Goal: Communication & Community: Share content

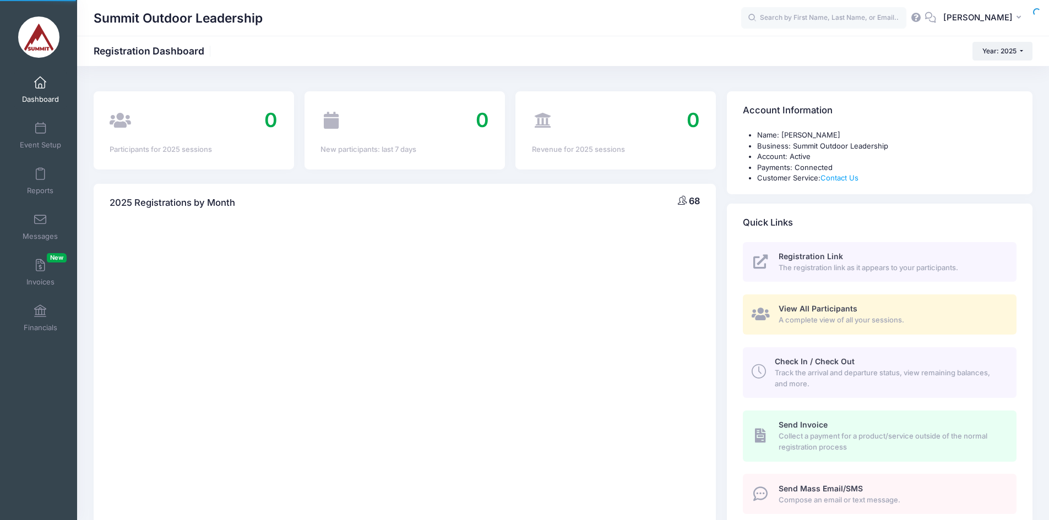
select select
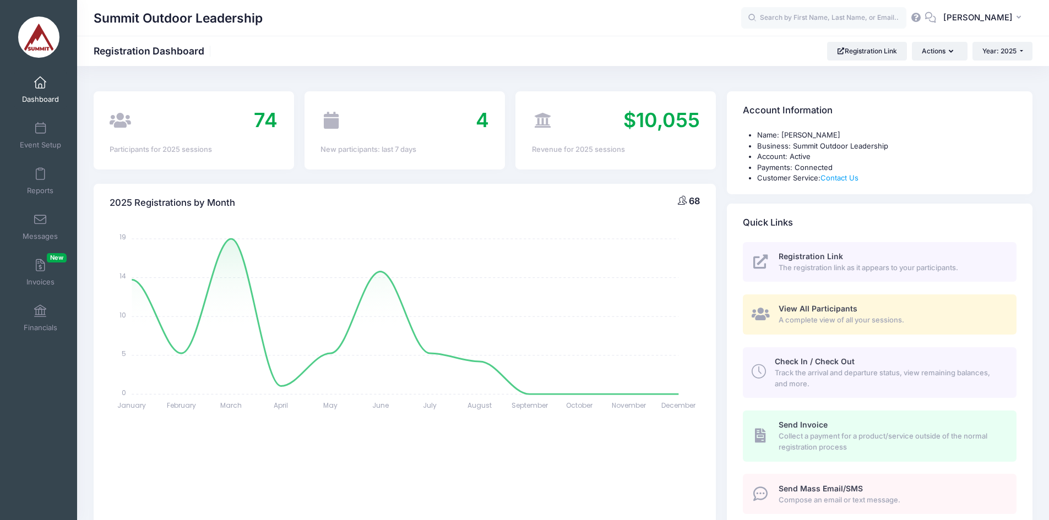
click at [40, 132] on span at bounding box center [40, 129] width 0 height 12
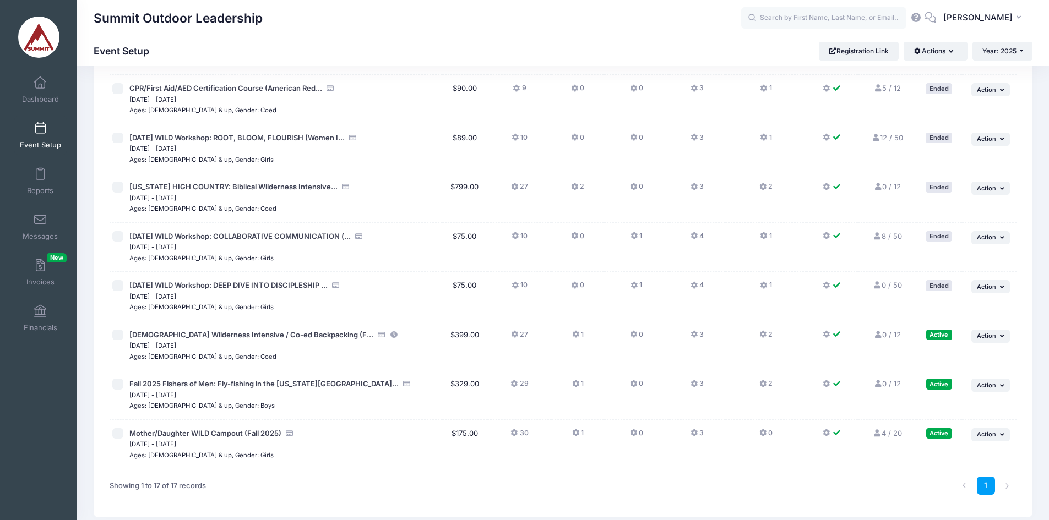
scroll to position [562, 0]
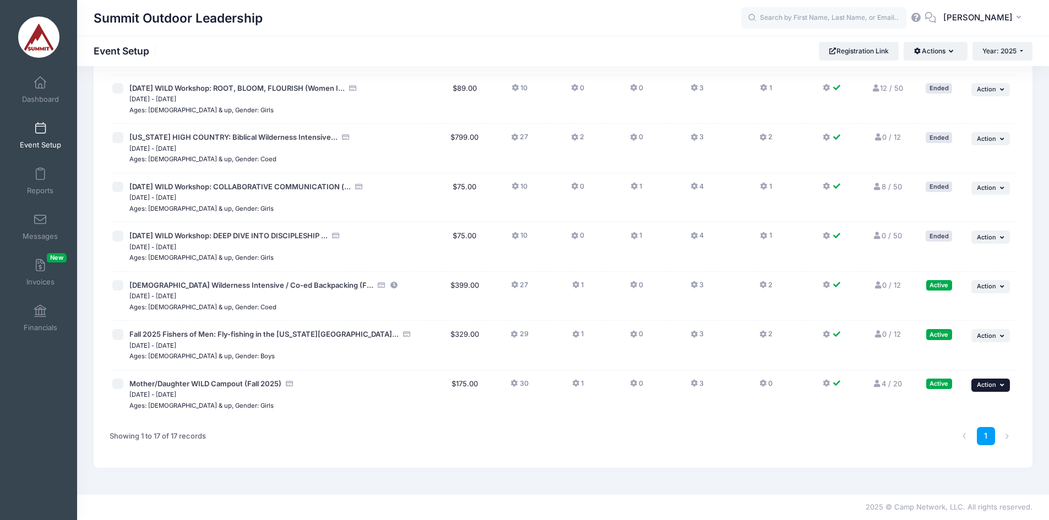
click at [997, 383] on button "... Action" at bounding box center [991, 385] width 39 height 13
click at [946, 436] on link "Edit Session" at bounding box center [955, 430] width 100 height 21
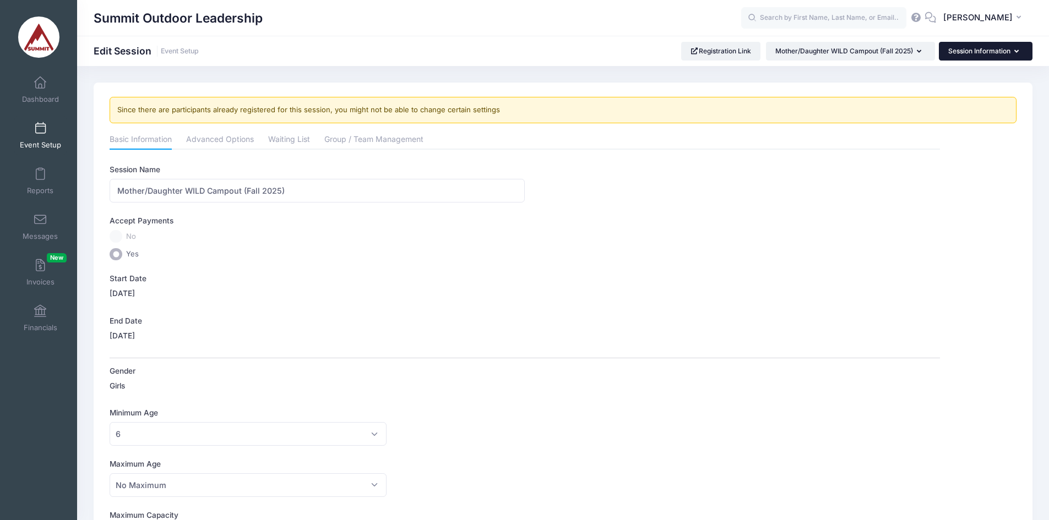
click at [1010, 52] on button "Session Information" at bounding box center [986, 51] width 94 height 19
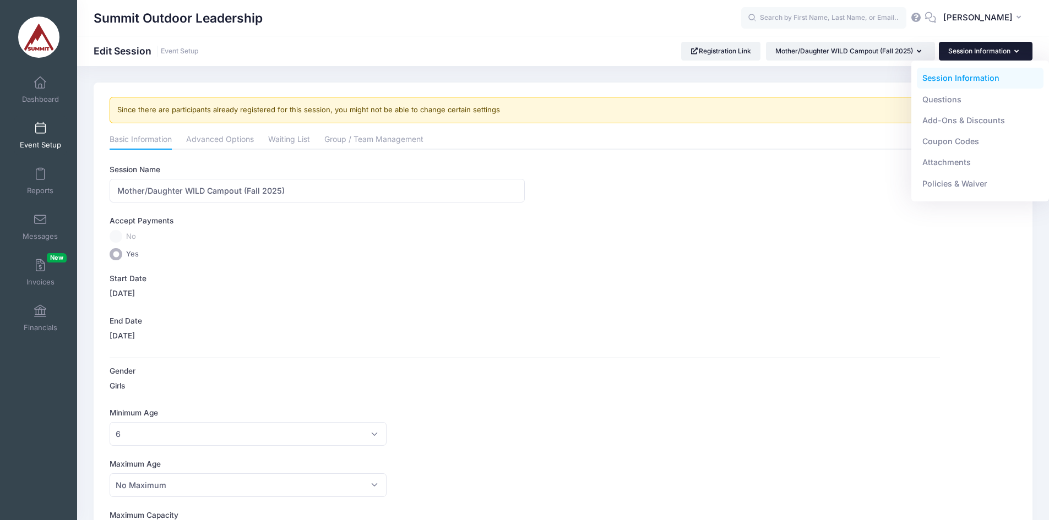
click at [970, 164] on link "Attachments" at bounding box center [980, 162] width 127 height 21
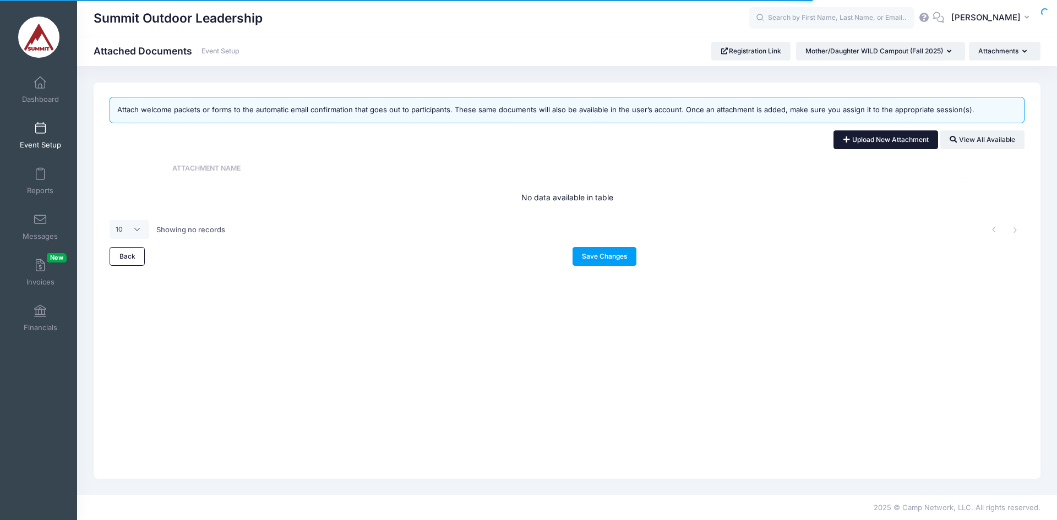
click at [866, 135] on link "Upload New Attachment" at bounding box center [886, 140] width 105 height 19
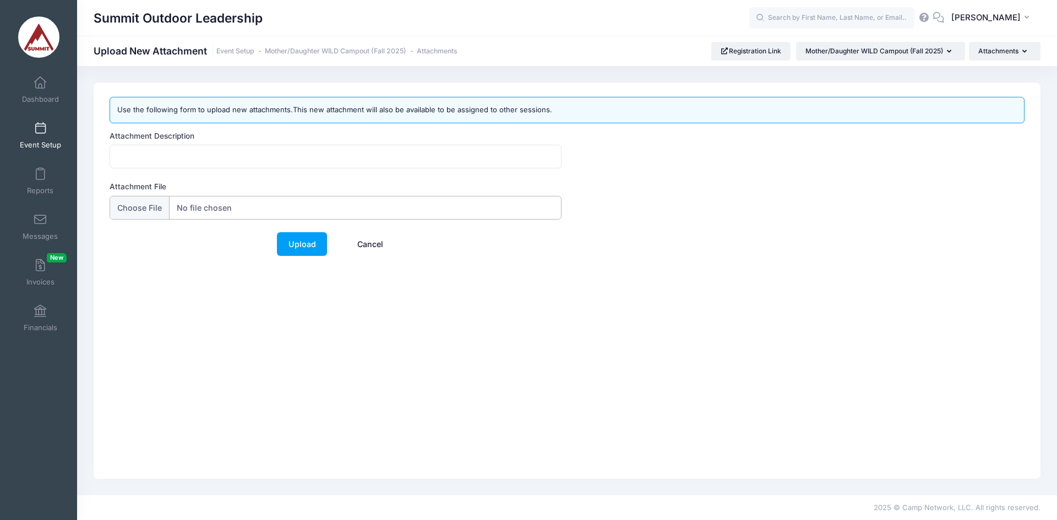
click at [131, 219] on input "Attachment File" at bounding box center [336, 208] width 452 height 24
type input "C:\fakepath\Packing List - 2-Night Mother Daughter Cabin Retreat.docx.pdf"
click at [306, 241] on link "Upload" at bounding box center [302, 244] width 50 height 24
click at [243, 159] on input "Attachment Description" at bounding box center [336, 157] width 452 height 24
type input "Packing List for Mother/Daughter Cabin Retreat 2025"
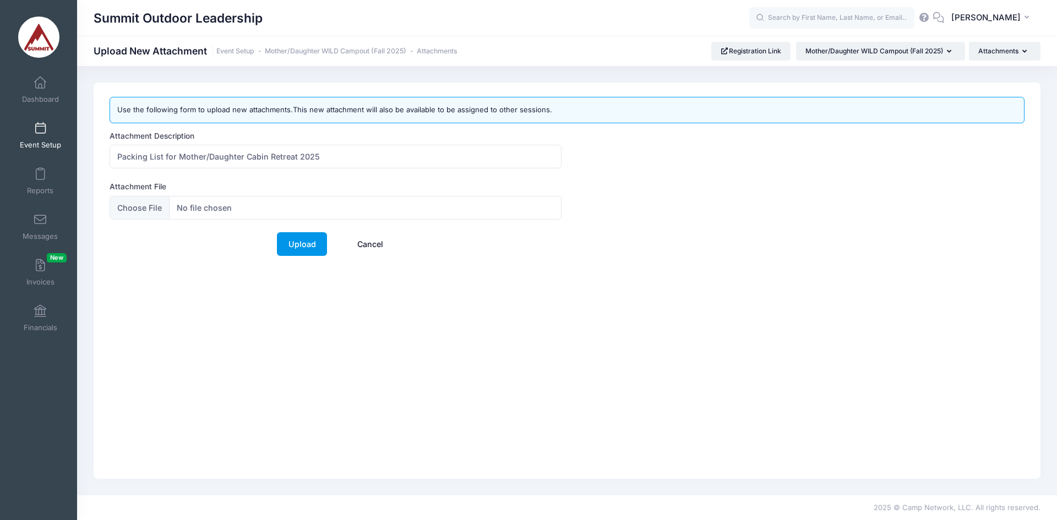
click at [292, 249] on link "Upload" at bounding box center [302, 244] width 50 height 24
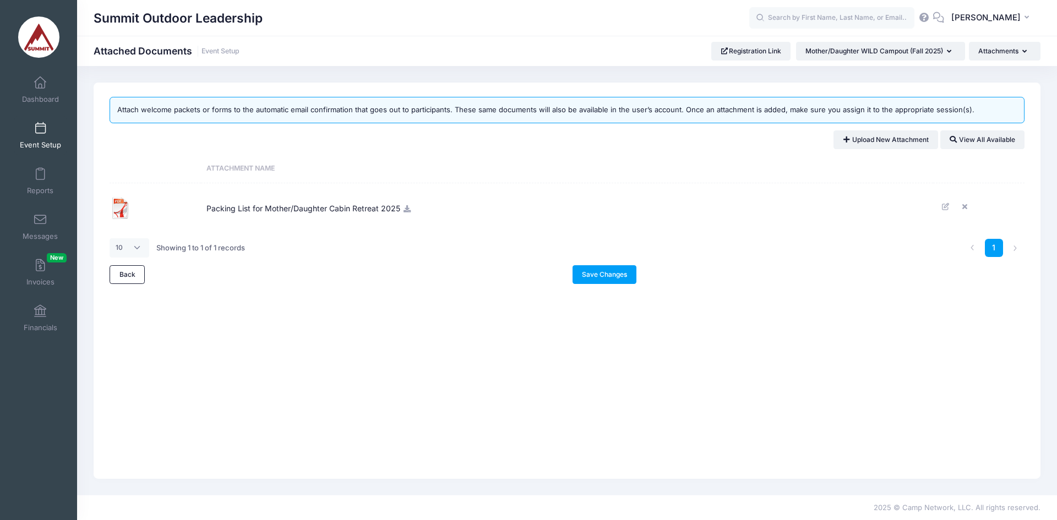
click at [652, 160] on th "Attachment Name" at bounding box center [567, 169] width 732 height 29
click at [896, 139] on link "Upload New Attachment" at bounding box center [886, 140] width 105 height 19
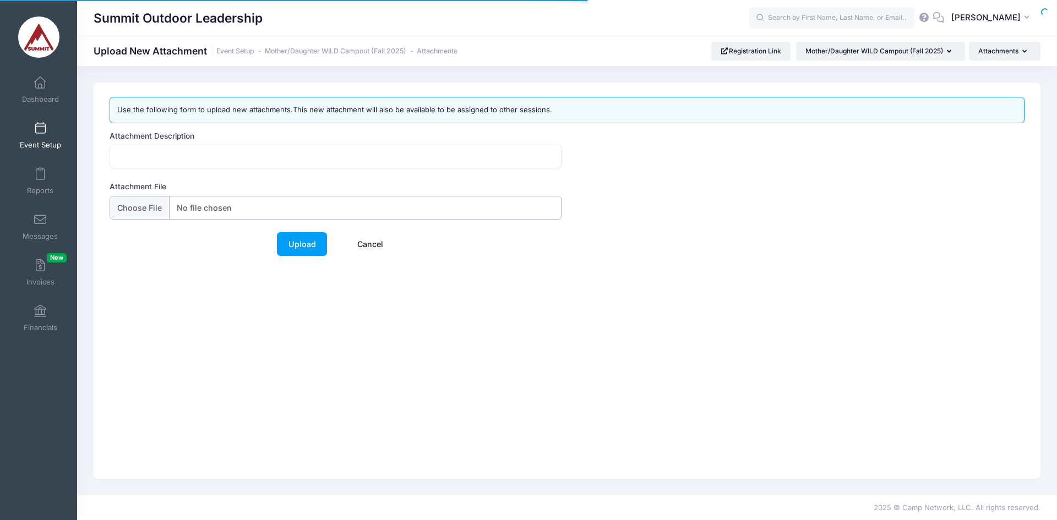
click at [144, 204] on input "Attachment File" at bounding box center [336, 208] width 452 height 24
type input "C:\fakepath\Course Info - Mother Daughter Retreat 2025.pdf"
click at [144, 145] on div "Attachment Description" at bounding box center [336, 150] width 452 height 39
drag, startPoint x: 126, startPoint y: 159, endPoint x: 116, endPoint y: 157, distance: 9.6
click at [126, 159] on input "Attachment Description" at bounding box center [336, 157] width 452 height 24
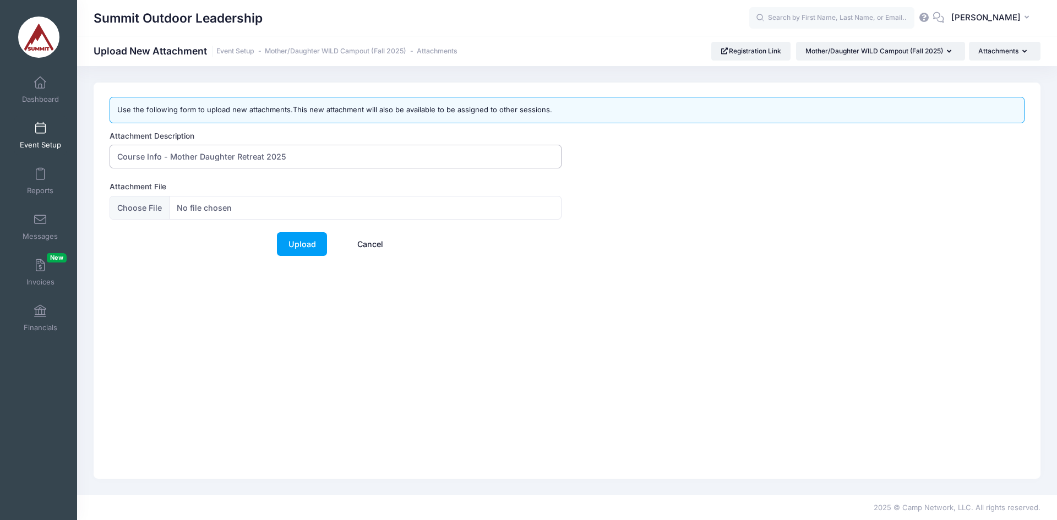
type input "Course Info - Mother Daughter Retreat 2025"
click at [300, 298] on div "Use the following form to upload new attachments.This new attachment will also …" at bounding box center [567, 281] width 947 height 397
click at [305, 248] on link "Upload" at bounding box center [302, 244] width 50 height 24
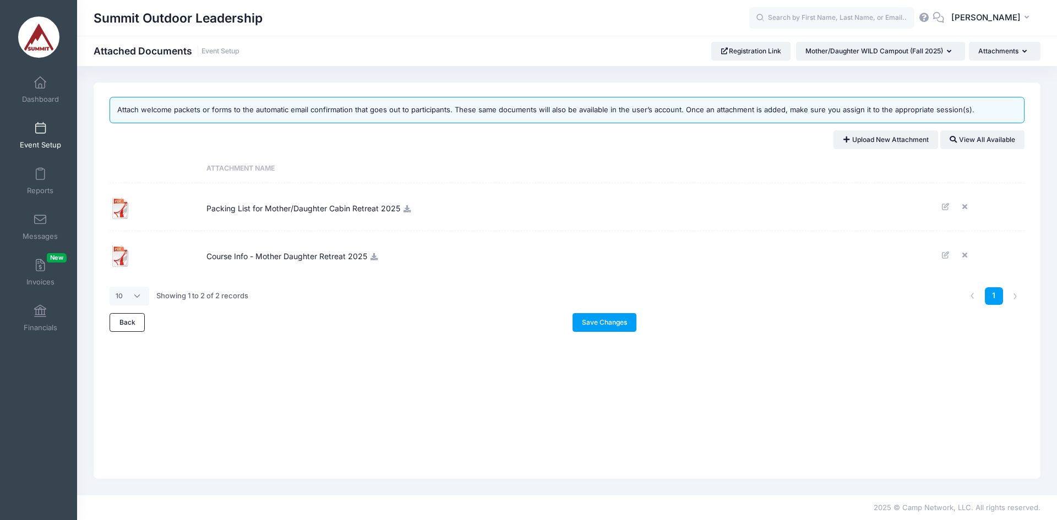
click at [624, 323] on link "Save Changes" at bounding box center [605, 322] width 64 height 19
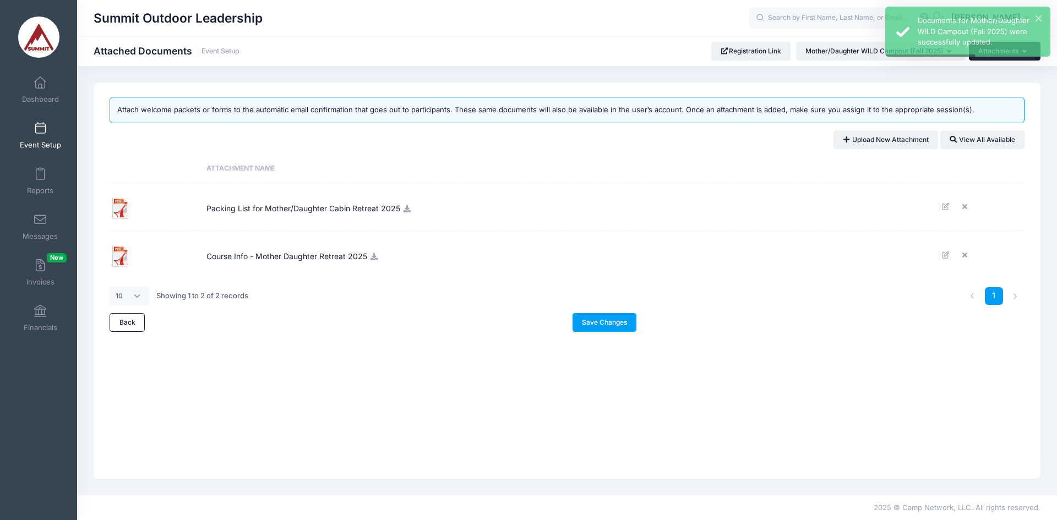
click at [987, 57] on button "Attachments" at bounding box center [1005, 51] width 72 height 19
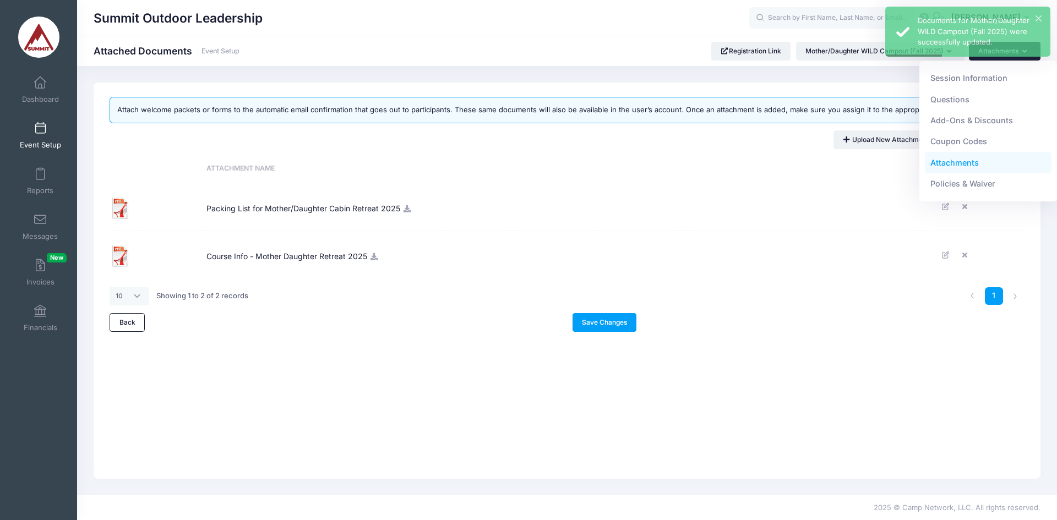
click at [972, 182] on link "Policies & Waiver" at bounding box center [988, 183] width 127 height 21
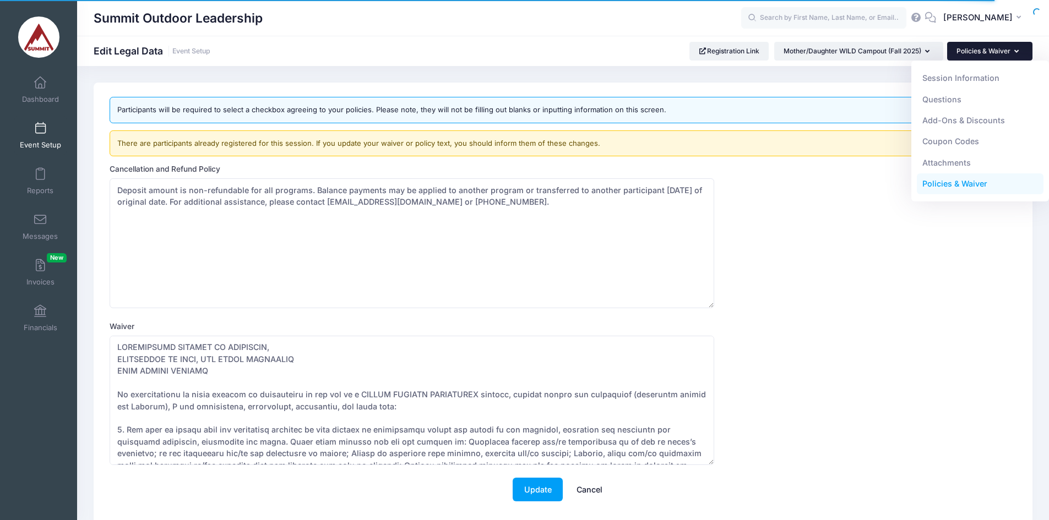
click at [970, 159] on link "Attachments" at bounding box center [980, 162] width 127 height 21
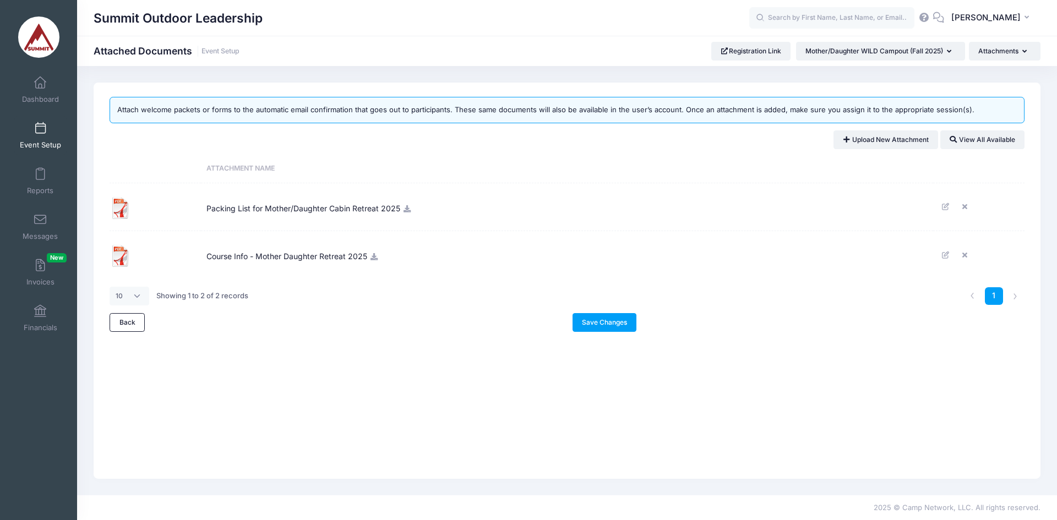
click at [40, 91] on link "Dashboard" at bounding box center [40, 89] width 52 height 39
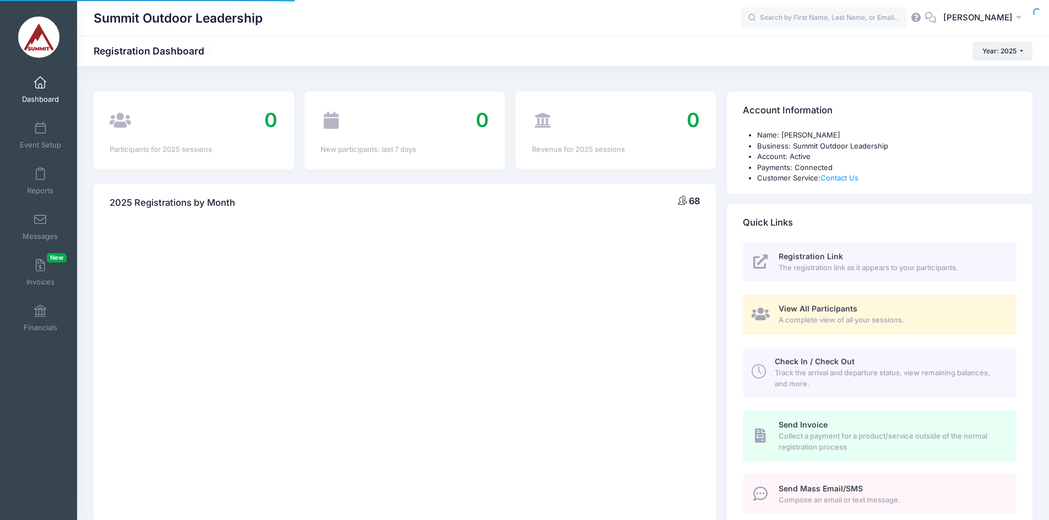
select select
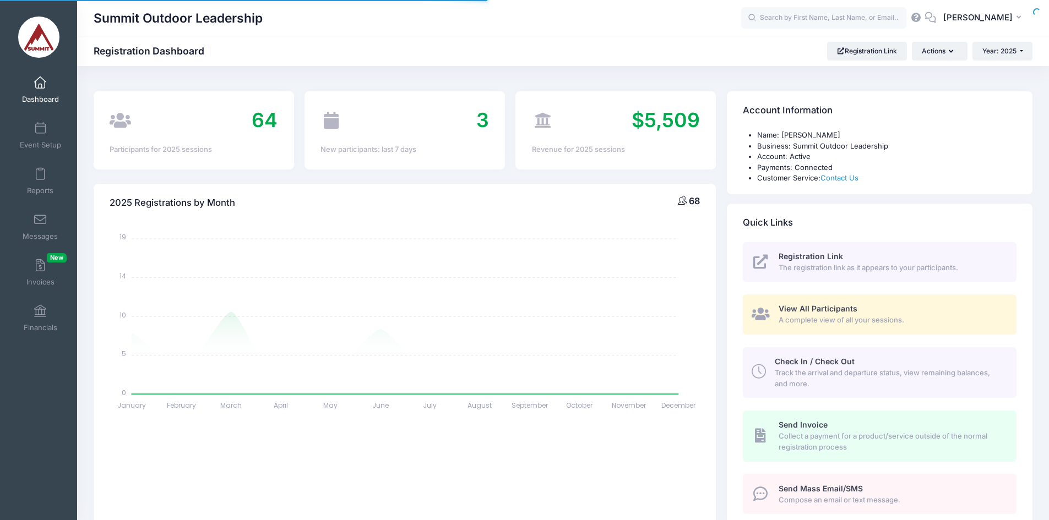
scroll to position [881, 0]
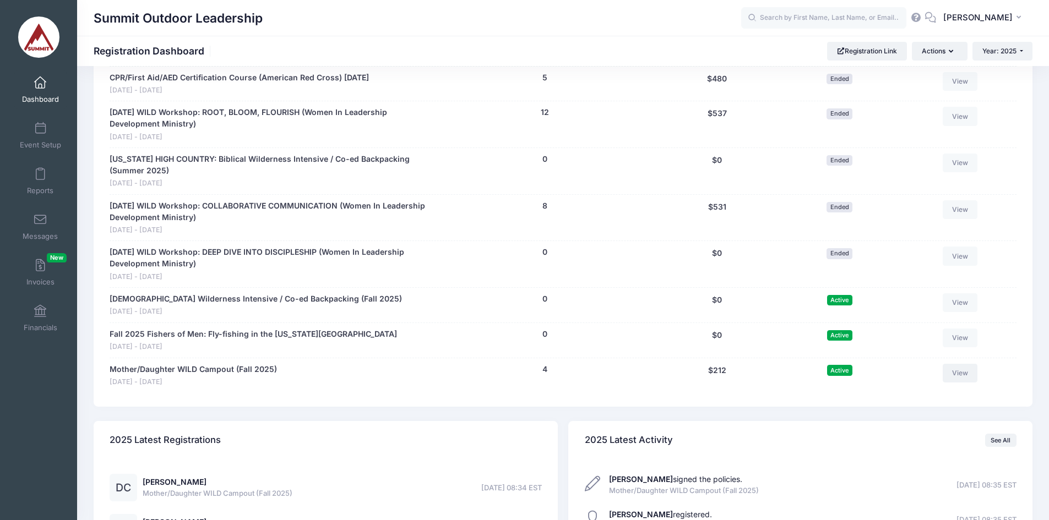
click at [959, 364] on link "View" at bounding box center [960, 373] width 35 height 19
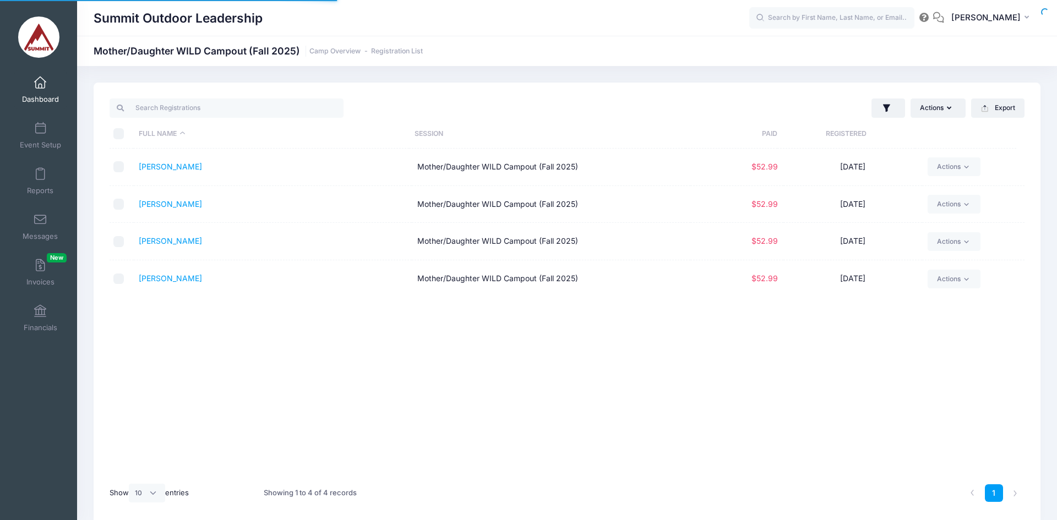
select select "10"
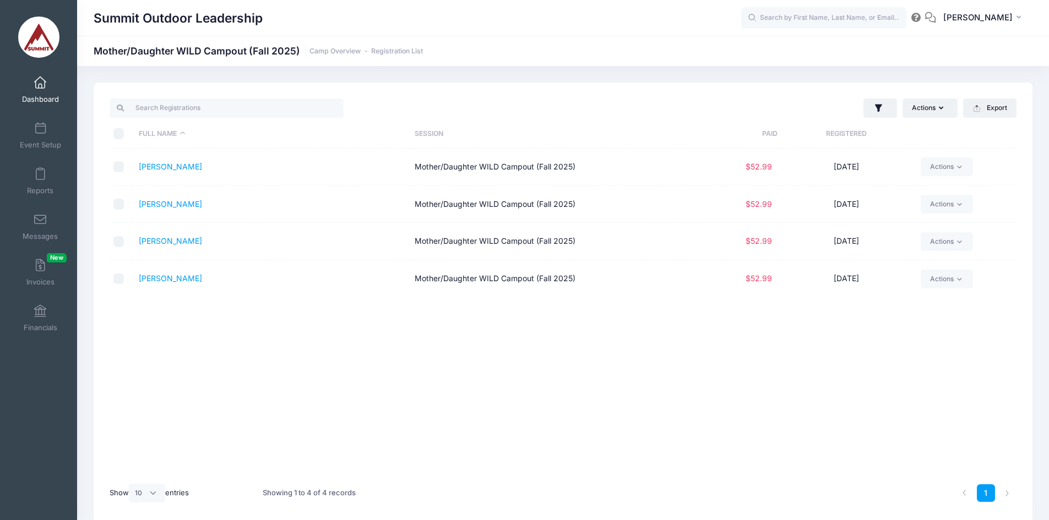
click at [118, 134] on input "\a \a \a \a" at bounding box center [118, 133] width 11 height 11
checkbox input "true"
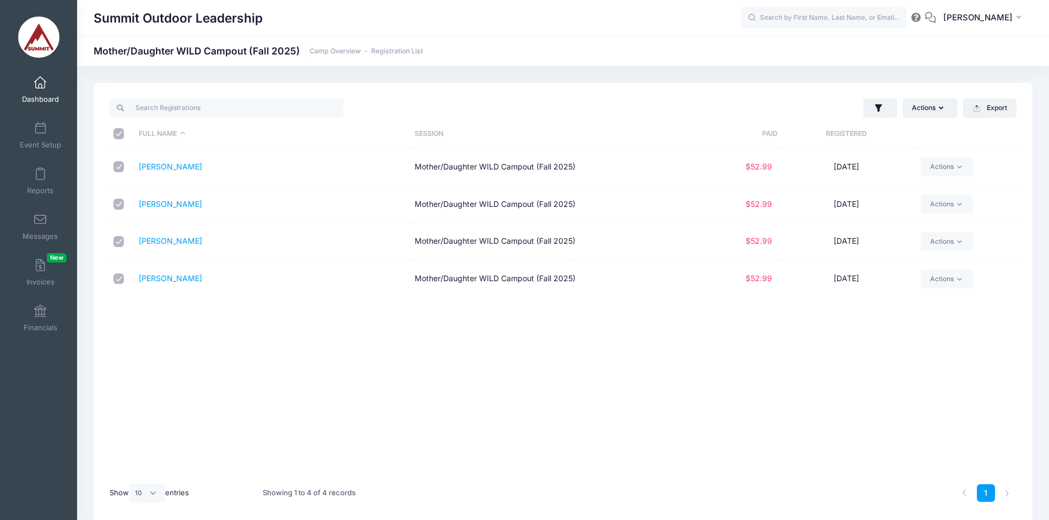
checkbox input "true"
click at [934, 106] on button "Actions" at bounding box center [930, 108] width 55 height 19
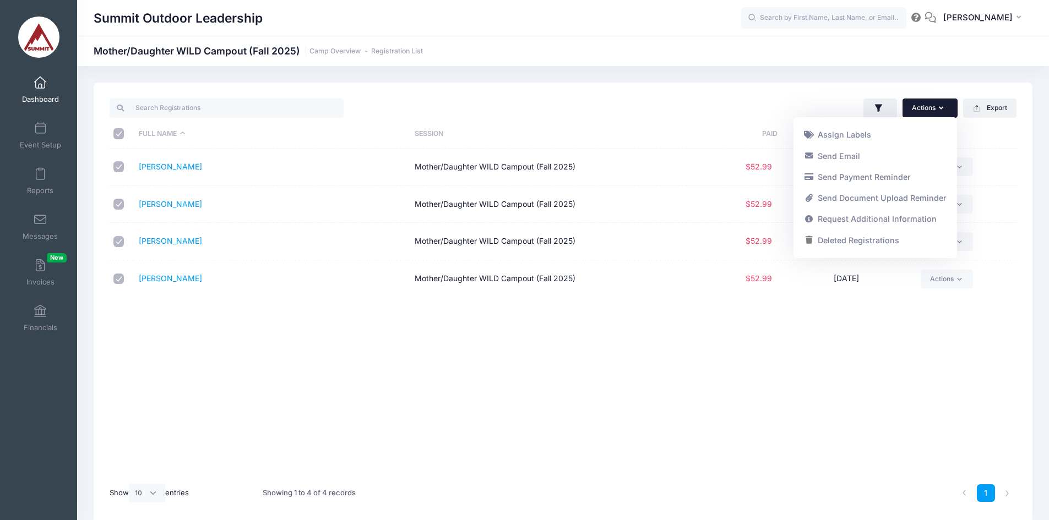
click at [855, 154] on link "Send Email" at bounding box center [875, 155] width 153 height 21
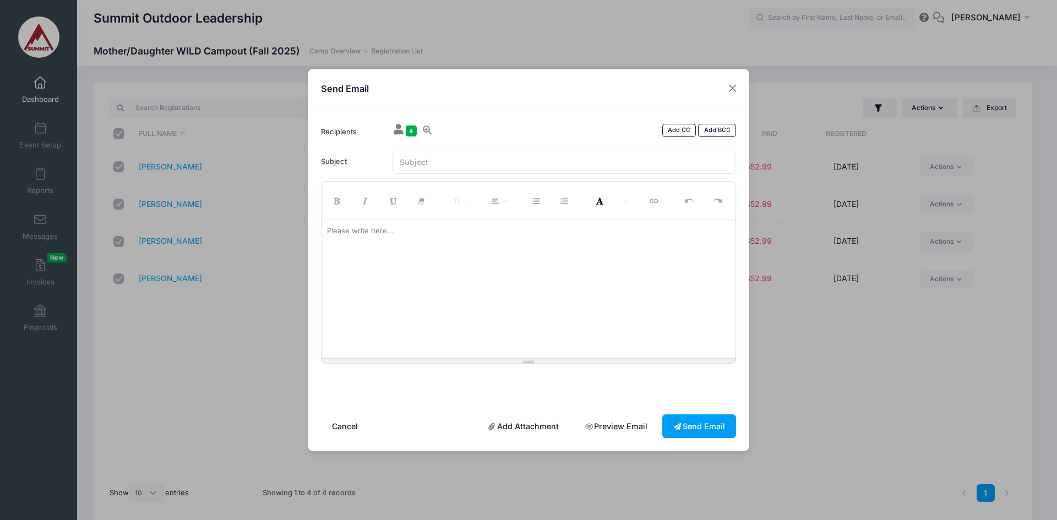
click at [510, 430] on link "Add Attachment" at bounding box center [524, 427] width 93 height 24
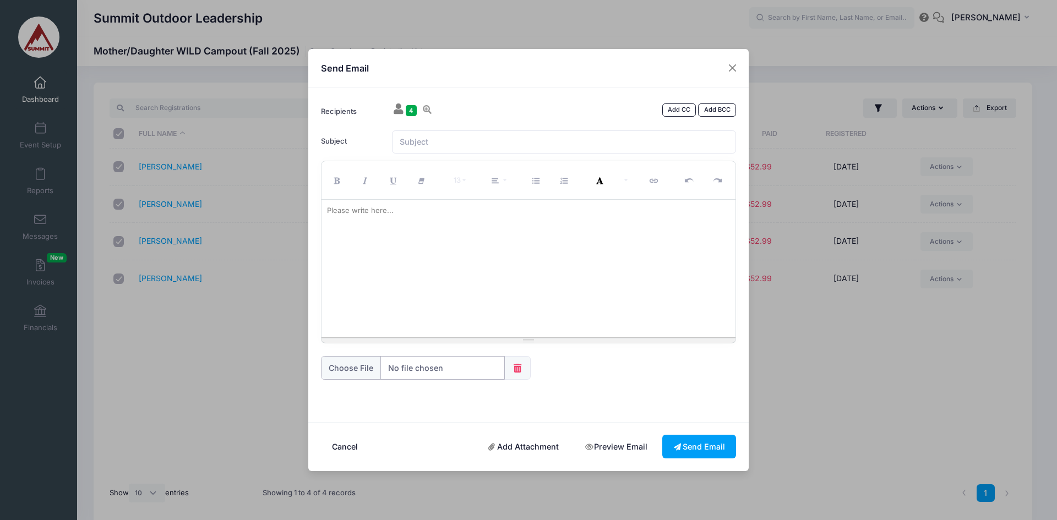
click at [357, 370] on input "file" at bounding box center [413, 368] width 184 height 24
type input "C:\fakepath\Course Info - Mother Daughter Retreat 2025.pdf"
click at [518, 452] on link "Add Attachment" at bounding box center [524, 447] width 93 height 24
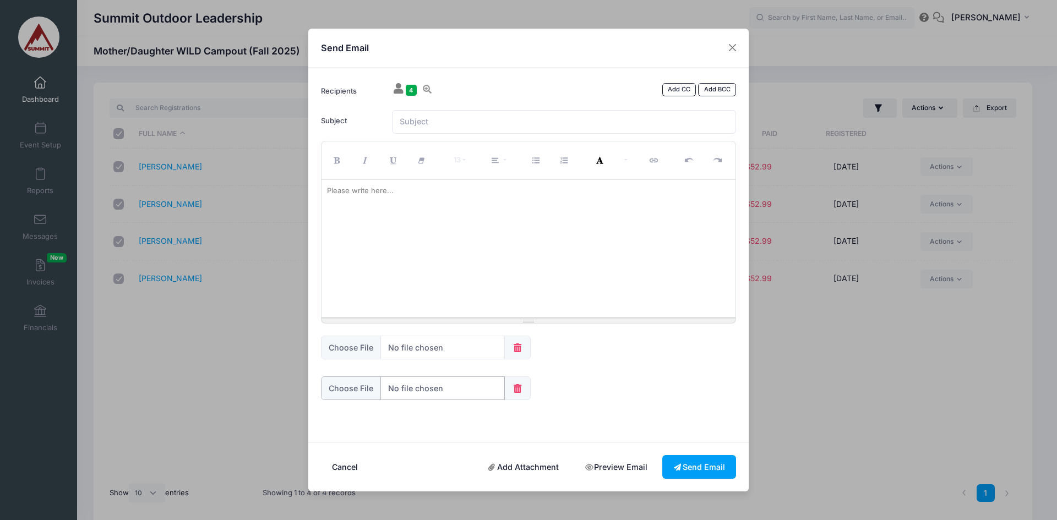
click at [360, 389] on input "file" at bounding box center [413, 389] width 184 height 24
type input "C:\fakepath\Packing List - 2-Night Mother Daughter Cabin Retreat.pdf"
click at [421, 227] on div at bounding box center [529, 249] width 415 height 138
click at [394, 205] on p at bounding box center [529, 208] width 404 height 11
click at [389, 249] on p "[PERSON_NAME]" at bounding box center [529, 244] width 404 height 11
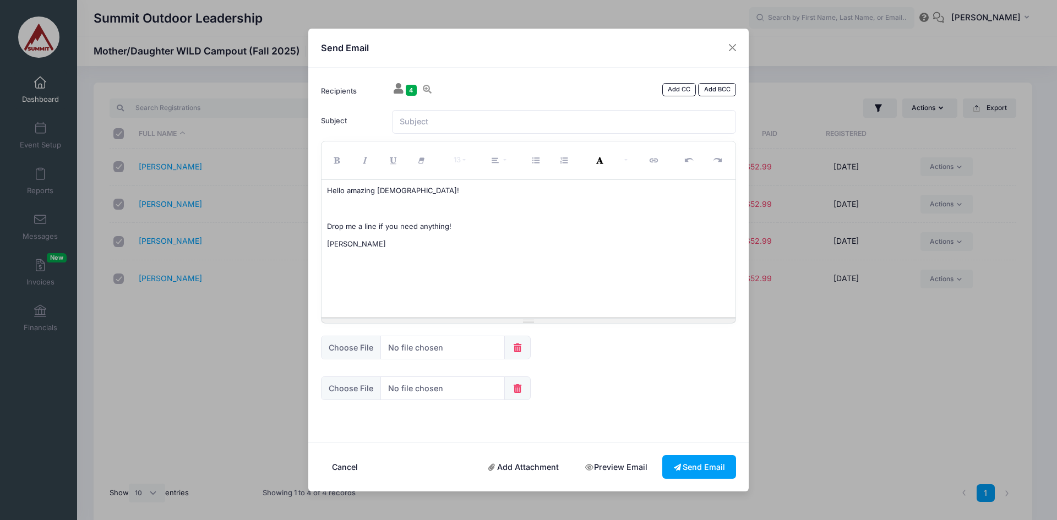
click at [389, 247] on p "[PERSON_NAME]" at bounding box center [529, 244] width 404 height 11
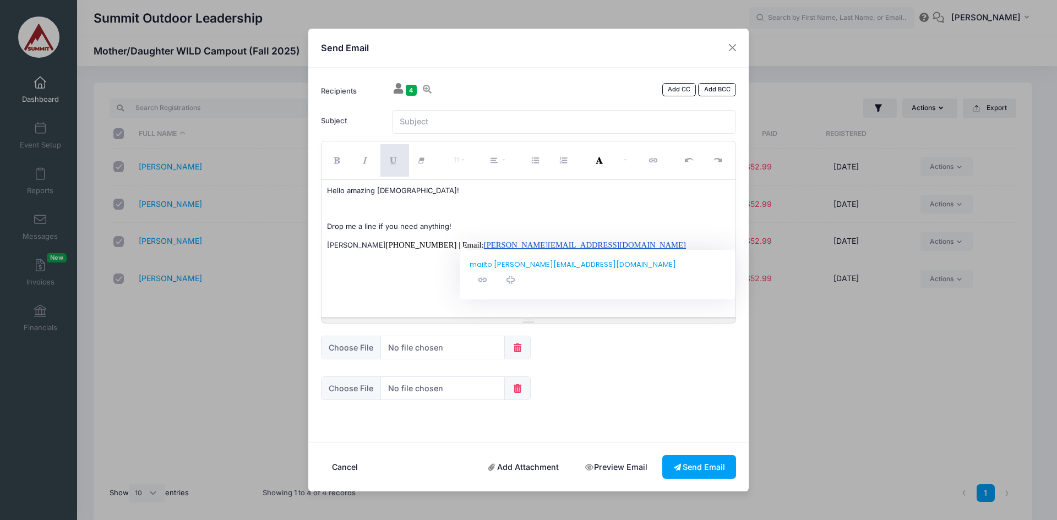
click at [441, 243] on span "[PHONE_NUMBER] | Email:" at bounding box center [435, 245] width 98 height 9
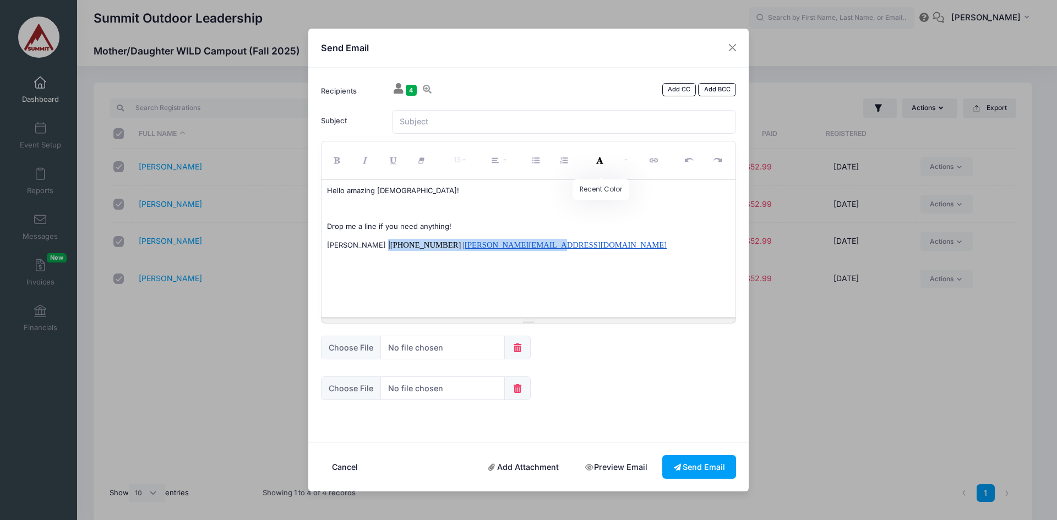
click at [600, 156] on button "Recent Color" at bounding box center [601, 160] width 29 height 32
click at [604, 158] on button "Recent Color" at bounding box center [601, 160] width 29 height 32
click at [370, 207] on p at bounding box center [529, 208] width 404 height 11
drag, startPoint x: 377, startPoint y: 244, endPoint x: 598, endPoint y: 253, distance: 221.6
click at [598, 254] on div "Hello amazing [DEMOGRAPHIC_DATA]! Drop me a line if you need anything! [PERSON_…" at bounding box center [529, 249] width 415 height 138
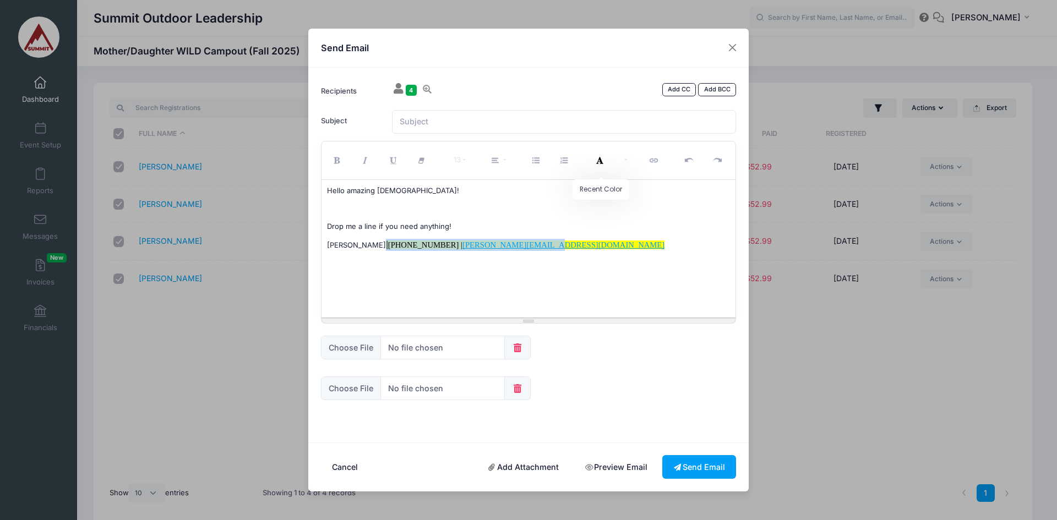
click at [597, 156] on button "Recent Color" at bounding box center [601, 160] width 29 height 32
click at [395, 196] on p "Hello amazing [DEMOGRAPHIC_DATA]!" at bounding box center [529, 191] width 404 height 11
click at [371, 246] on p "[PERSON_NAME] | [PHONE_NUMBER] | [PERSON_NAME][EMAIL_ADDRESS][DOMAIN_NAME]" at bounding box center [529, 245] width 404 height 12
click at [366, 210] on p at bounding box center [529, 208] width 404 height 11
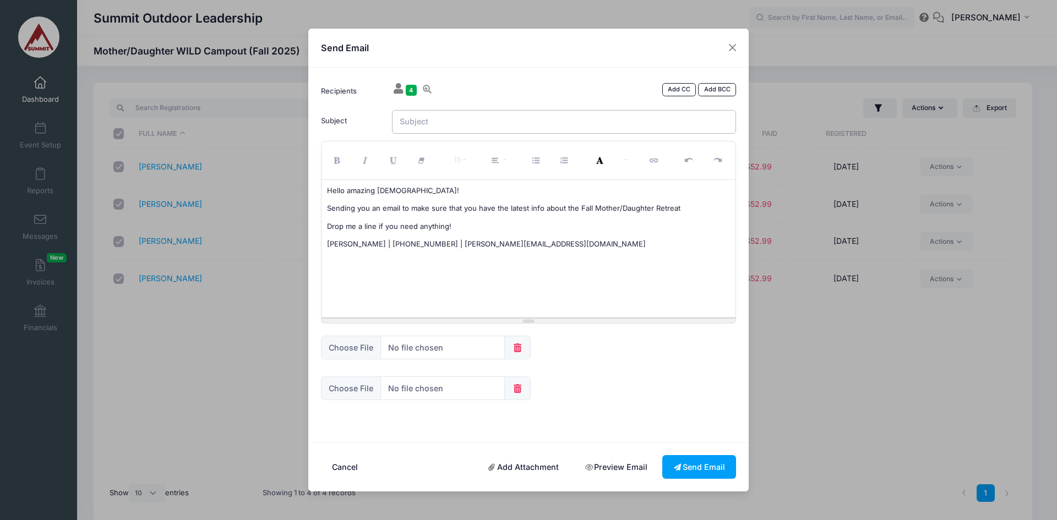
click at [442, 121] on input "Subject" at bounding box center [564, 122] width 345 height 24
type input "Course Info & Packing List - Mother/Daughter Retreat 2025"
click at [692, 207] on p "Sending you an email to make sure that you have the latest info about the Fall …" at bounding box center [529, 208] width 404 height 11
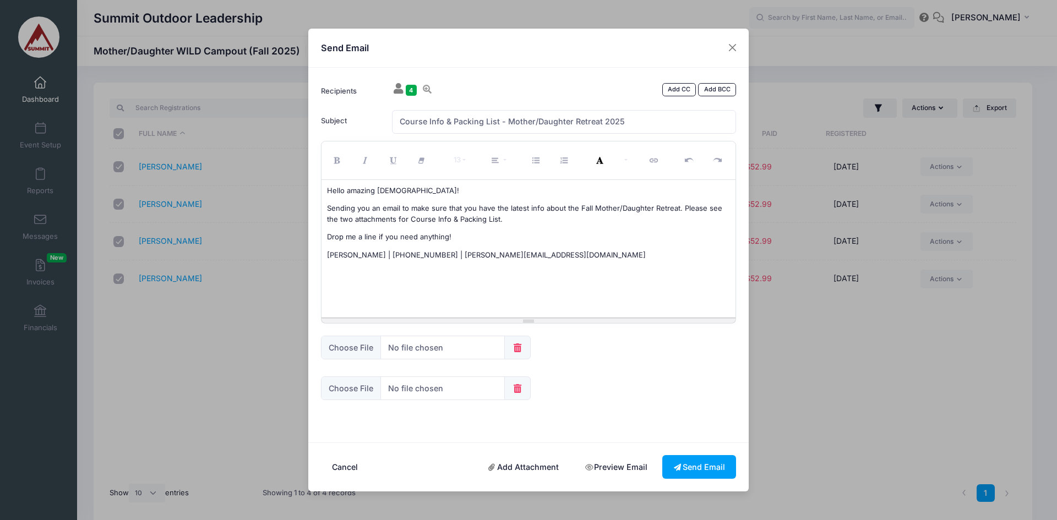
click at [676, 90] on link "Add CC" at bounding box center [680, 89] width 34 height 13
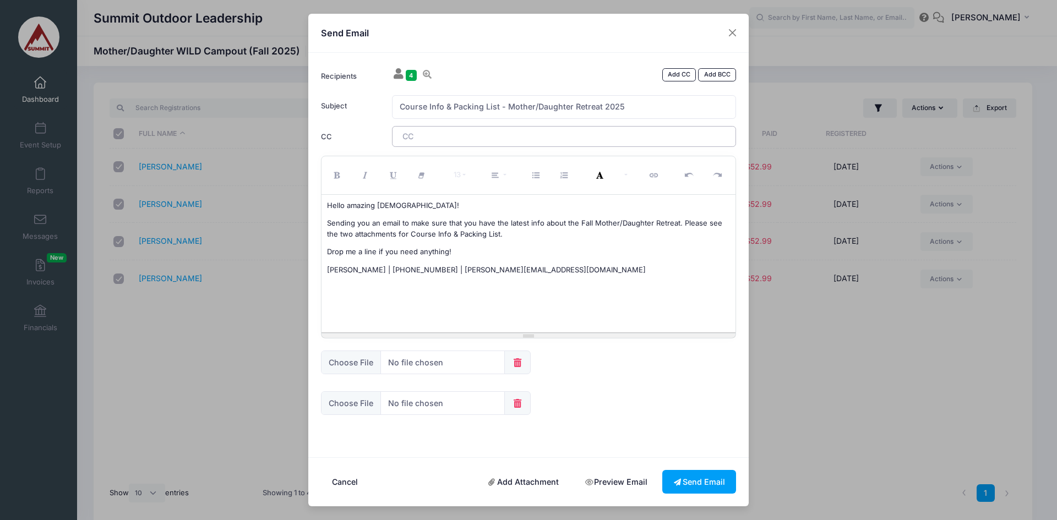
click at [451, 129] on tags "​" at bounding box center [564, 136] width 345 height 21
drag, startPoint x: 522, startPoint y: 208, endPoint x: 516, endPoint y: 205, distance: 6.2
click at [519, 206] on p "Hello amazing [DEMOGRAPHIC_DATA]!" at bounding box center [529, 205] width 404 height 11
click at [678, 483] on icon at bounding box center [678, 483] width 9 height 0
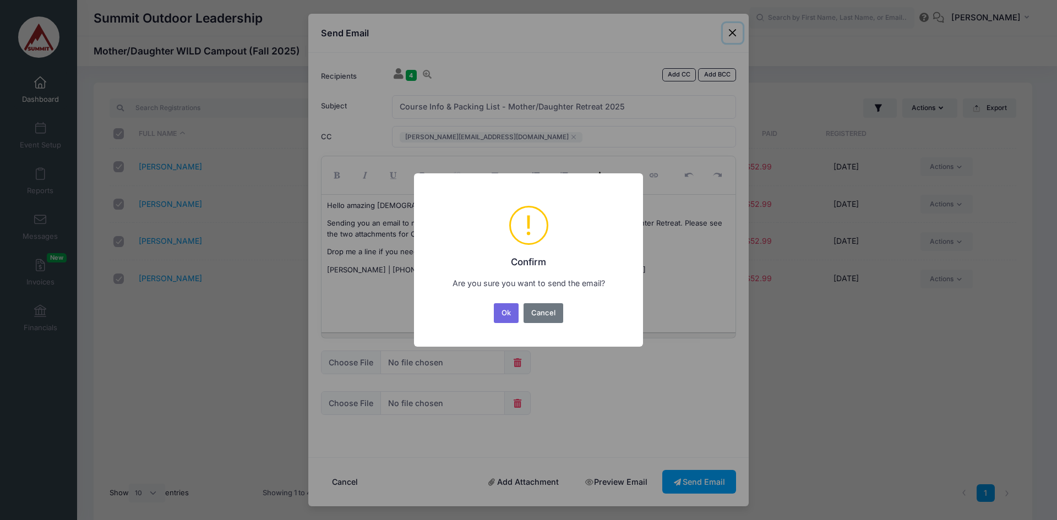
click at [513, 312] on button "Ok" at bounding box center [506, 313] width 25 height 20
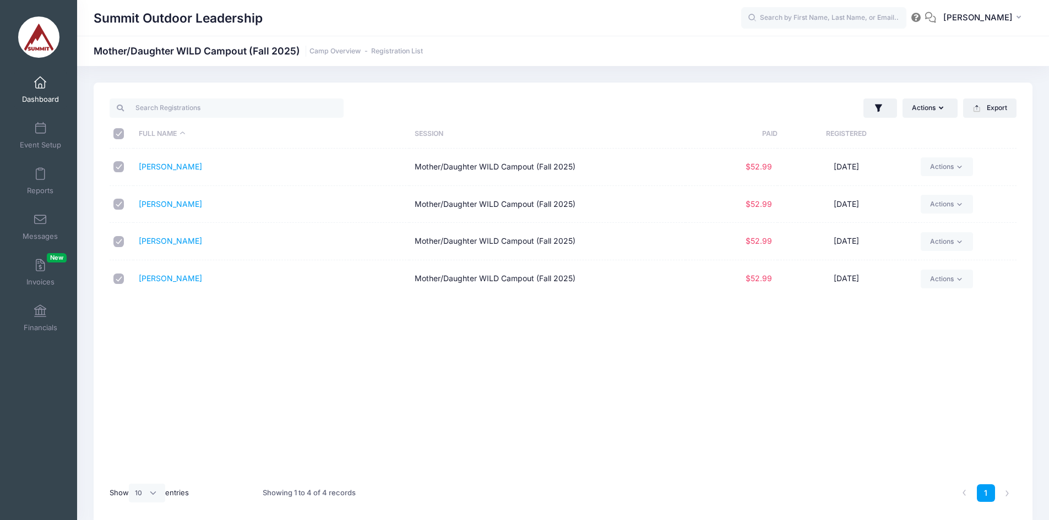
click at [319, 339] on div "Full Name Session Paid Registered [PERSON_NAME] Mother/Daughter WILD Campout (F…" at bounding box center [563, 313] width 907 height 328
